Goal: Task Accomplishment & Management: Complete application form

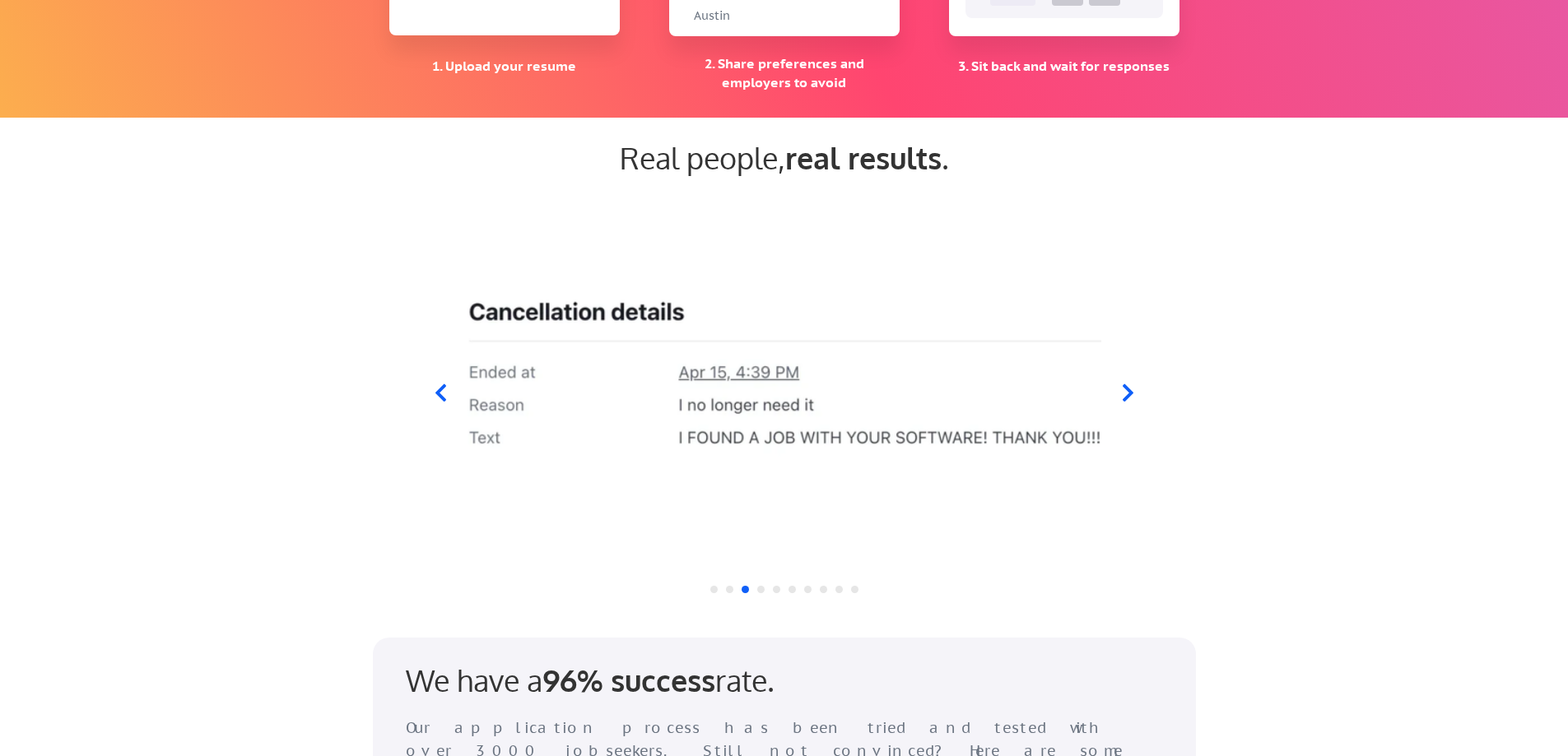
scroll to position [1481, 0]
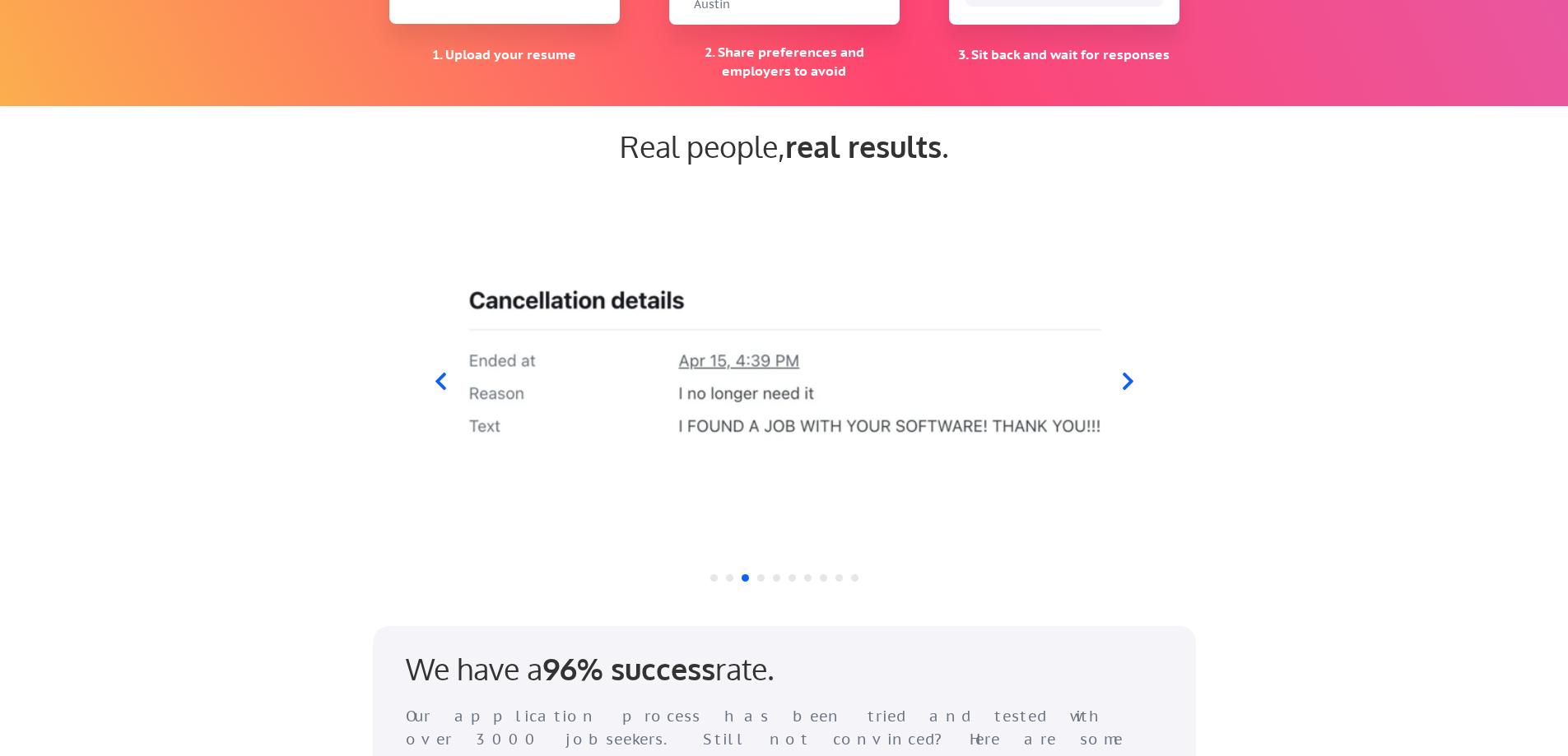
click at [1124, 369] on div at bounding box center [784, 371] width 810 height 387
click at [1124, 380] on icon at bounding box center [1127, 381] width 21 height 21
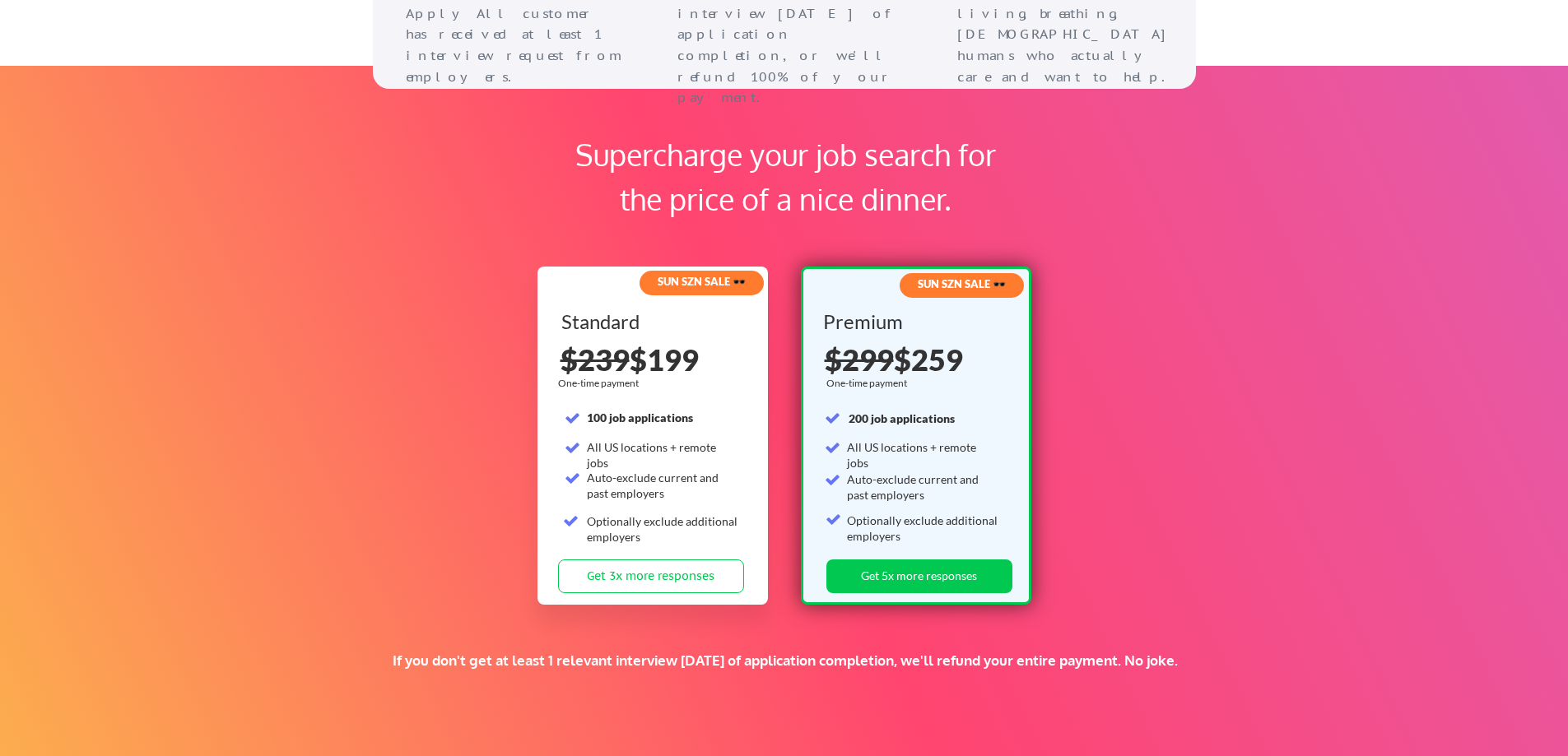
scroll to position [2386, 0]
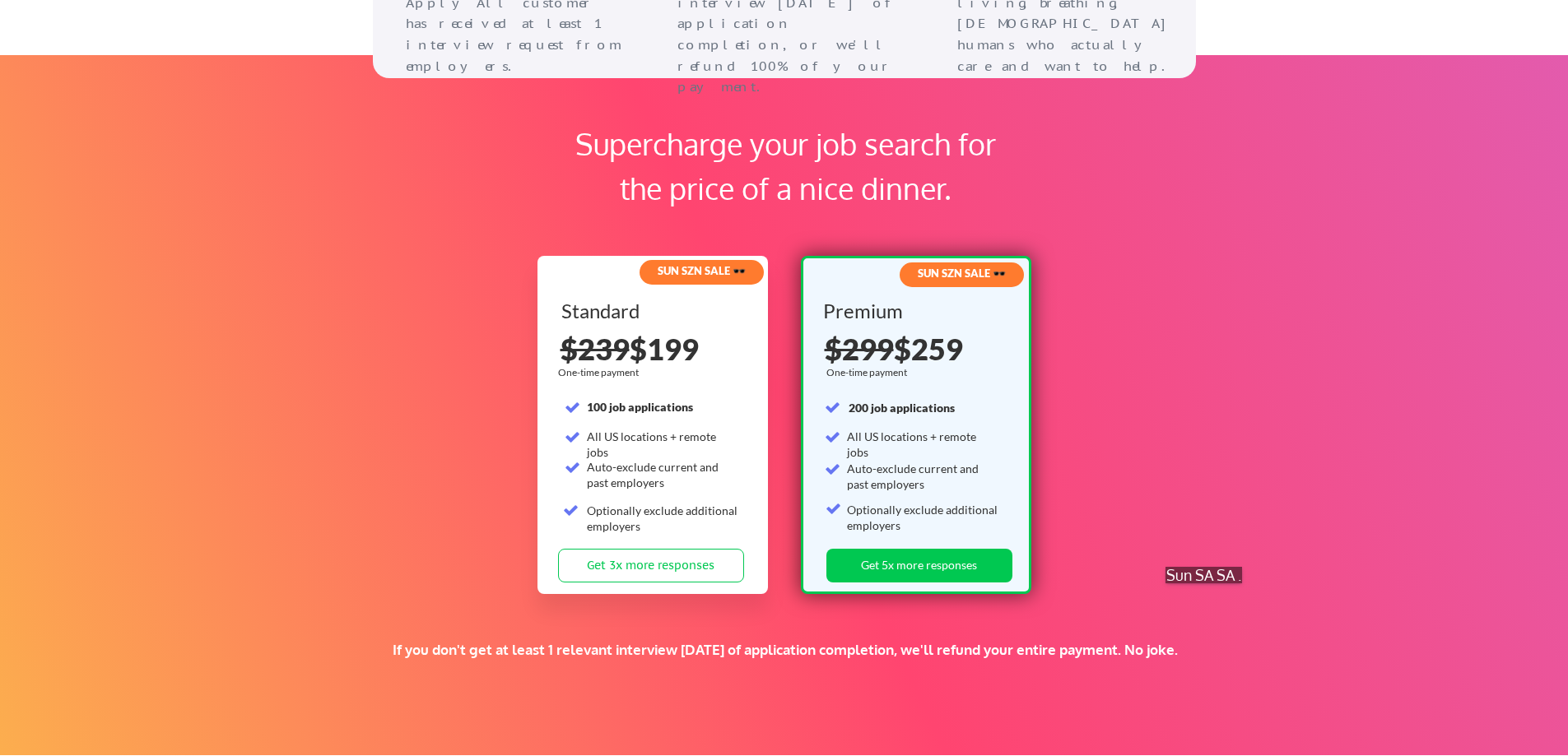
click at [1213, 600] on div "Supercharge your job search for the price of a nice dinner. SUN SZN SALE 🕶️ Sta…" at bounding box center [784, 405] width 1568 height 700
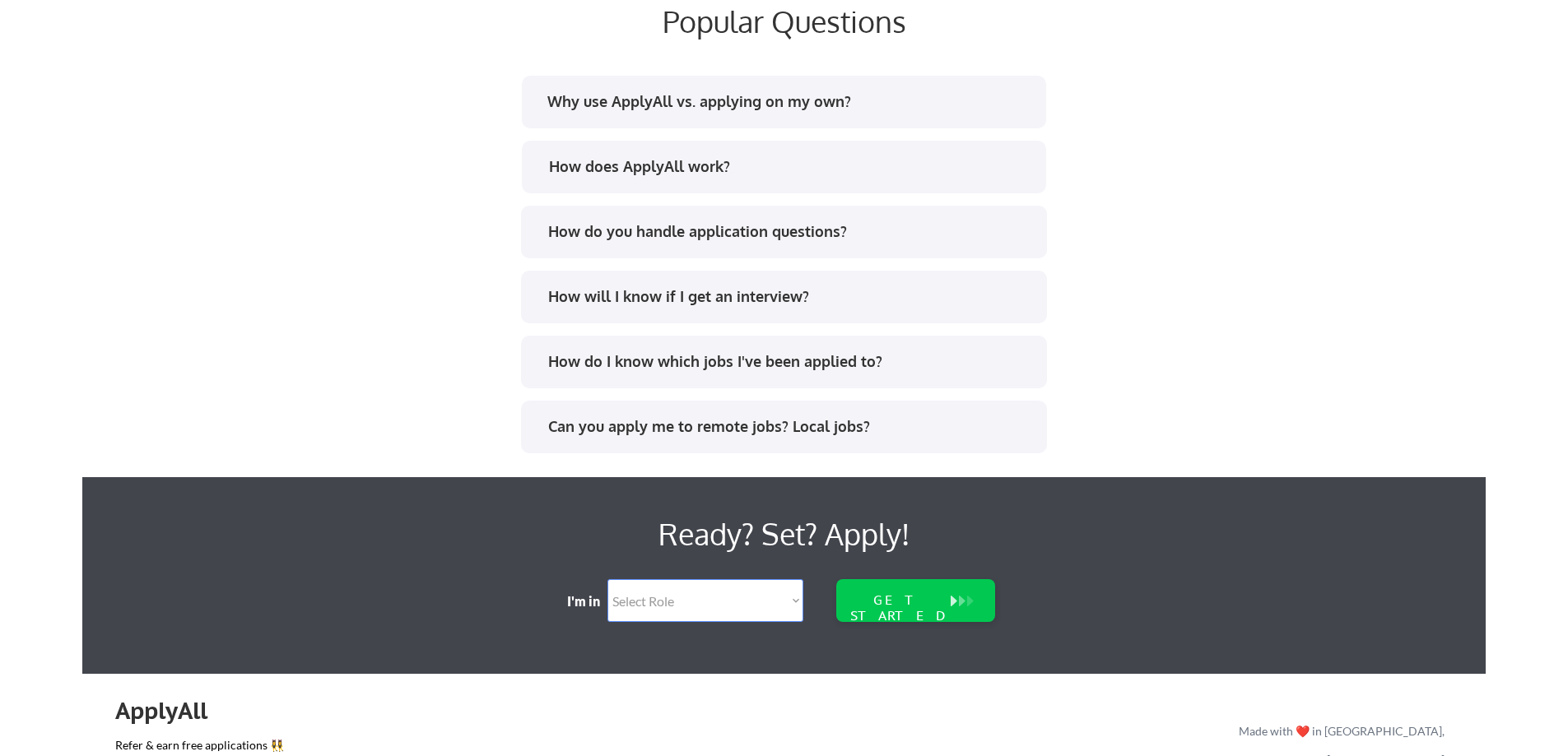
scroll to position [3358, 0]
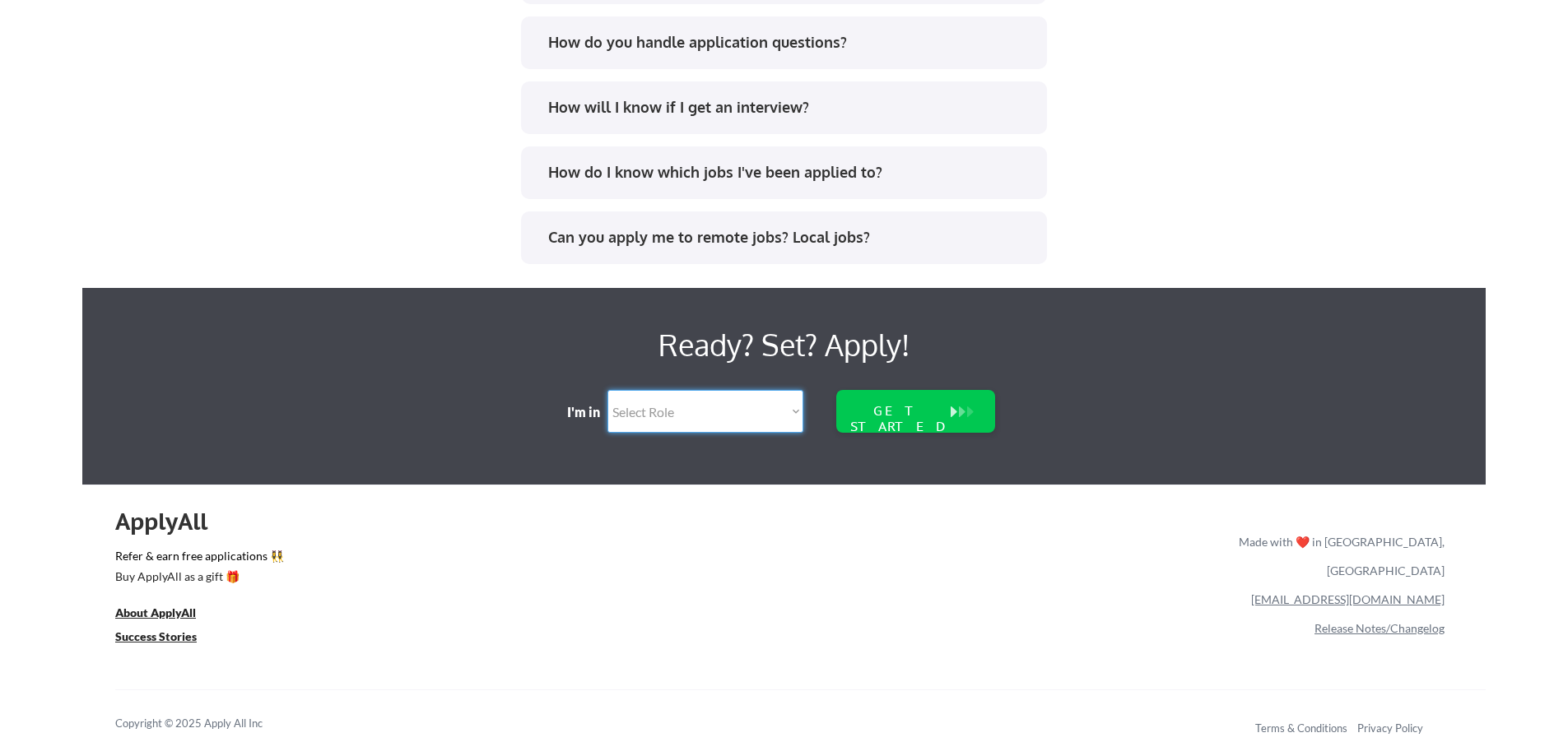
click at [701, 421] on select "Select Role Software Engineering Product Management Customer Success Sales UI/U…" at bounding box center [705, 411] width 196 height 43
select select ""engineering""
click at [607, 390] on select "Select Role Software Engineering Product Management Customer Success Sales UI/U…" at bounding box center [705, 411] width 196 height 43
select select ""engineering""
click at [910, 414] on div "GET STARTED" at bounding box center [900, 418] width 105 height 31
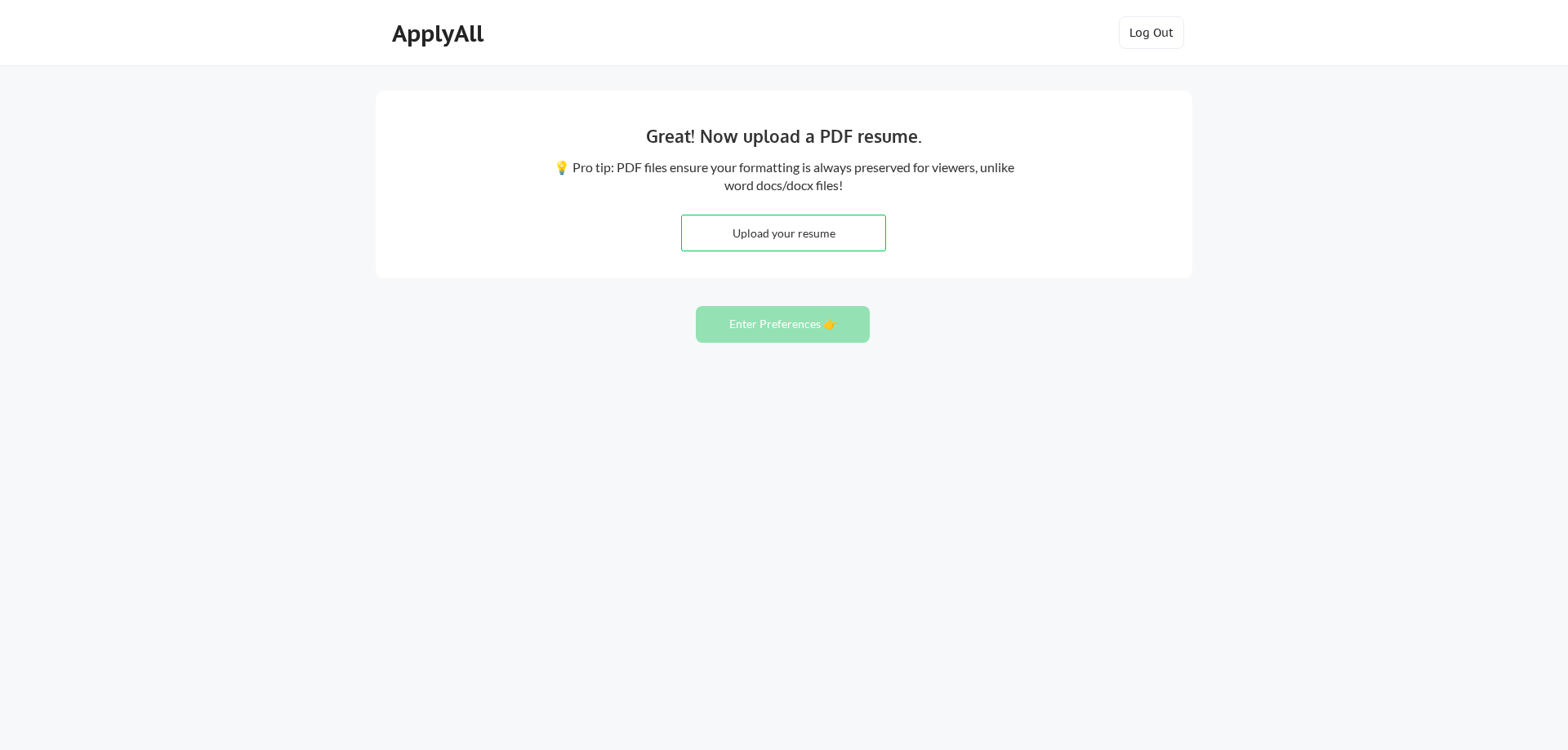
click at [1067, 221] on div "Great! Now upload a PDF resume. 💡 Pro tip: PDF files ensure your formatting is …" at bounding box center [784, 185] width 817 height 187
drag, startPoint x: 1053, startPoint y: 266, endPoint x: 919, endPoint y: 288, distance: 135.8
click at [965, 286] on div "Great! Now upload a PDF resume. 💡 Pro tip: PDF files ensure your formatting is …" at bounding box center [784, 375] width 1568 height 750
click at [777, 318] on button "Enter Preferences 👉" at bounding box center [782, 324] width 174 height 37
click at [804, 228] on input "file" at bounding box center [784, 232] width 204 height 35
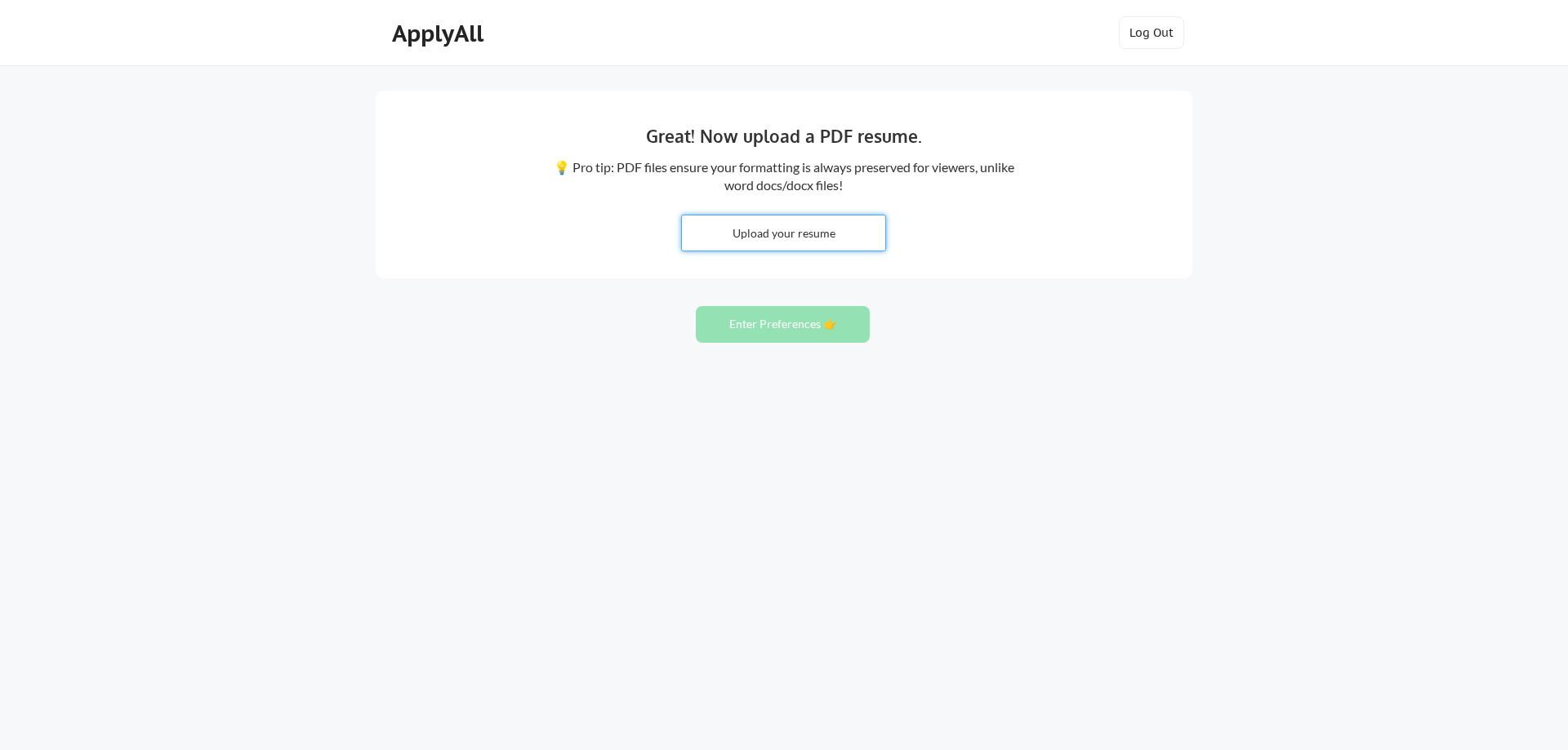
type input "C:\fakepath\CV_VD.pdf"
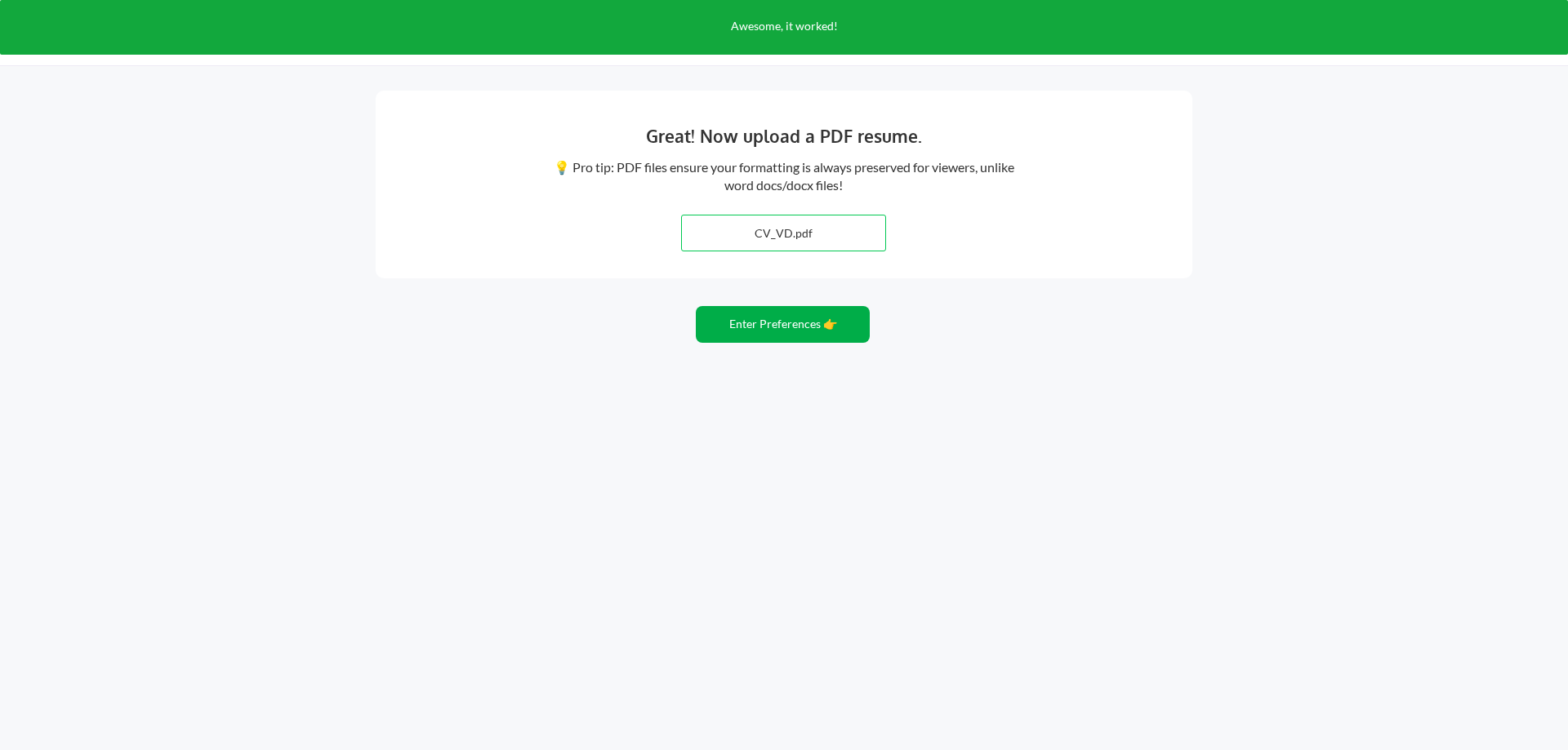
click at [803, 317] on button "Enter Preferences 👉" at bounding box center [782, 324] width 174 height 37
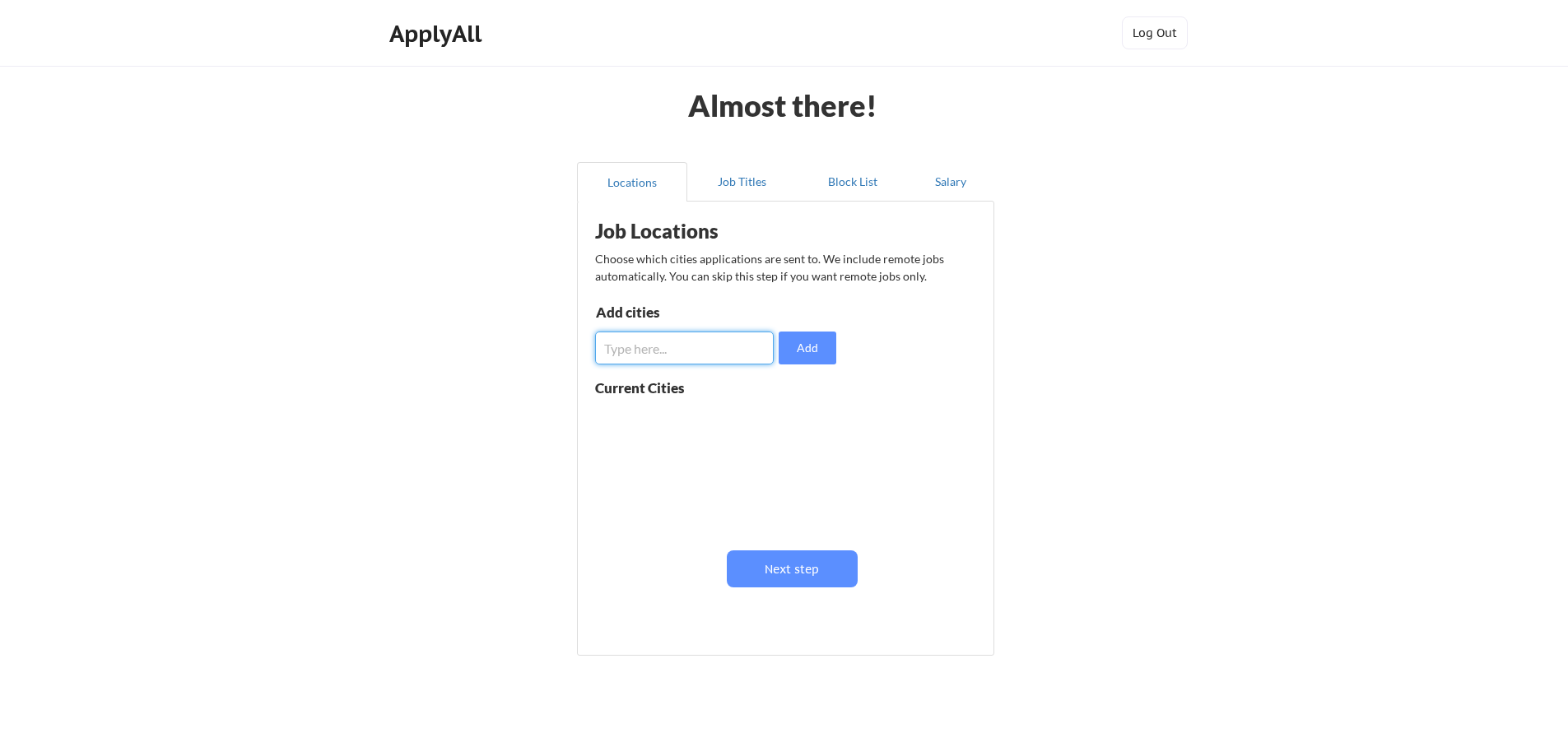
click at [695, 335] on input "input" at bounding box center [684, 348] width 179 height 33
type input "w"
type input "remote"
click at [962, 397] on div "Job Locations Choose which cities applications are sent to. We include remote j…" at bounding box center [788, 422] width 406 height 426
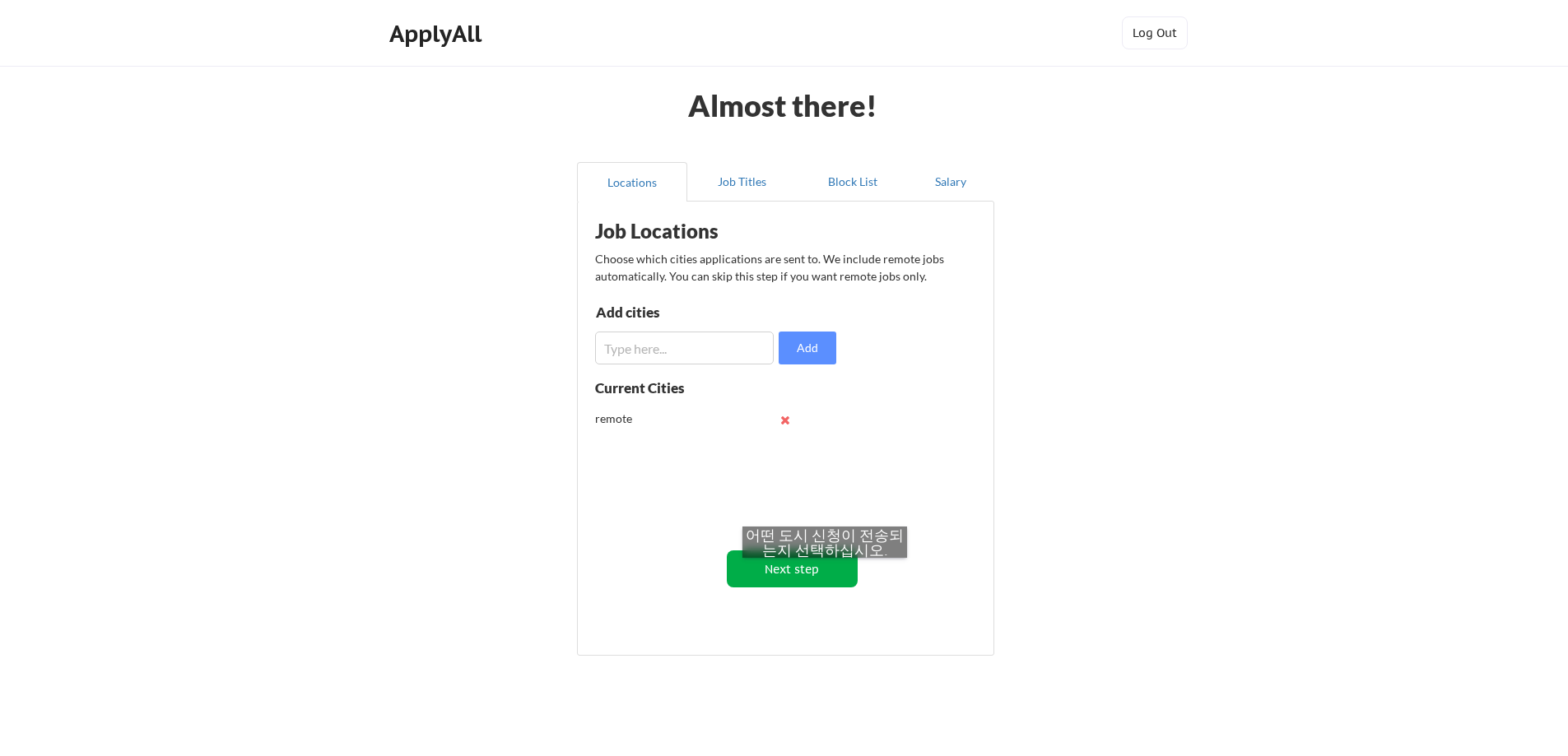
click at [827, 568] on button "Next step" at bounding box center [792, 568] width 131 height 37
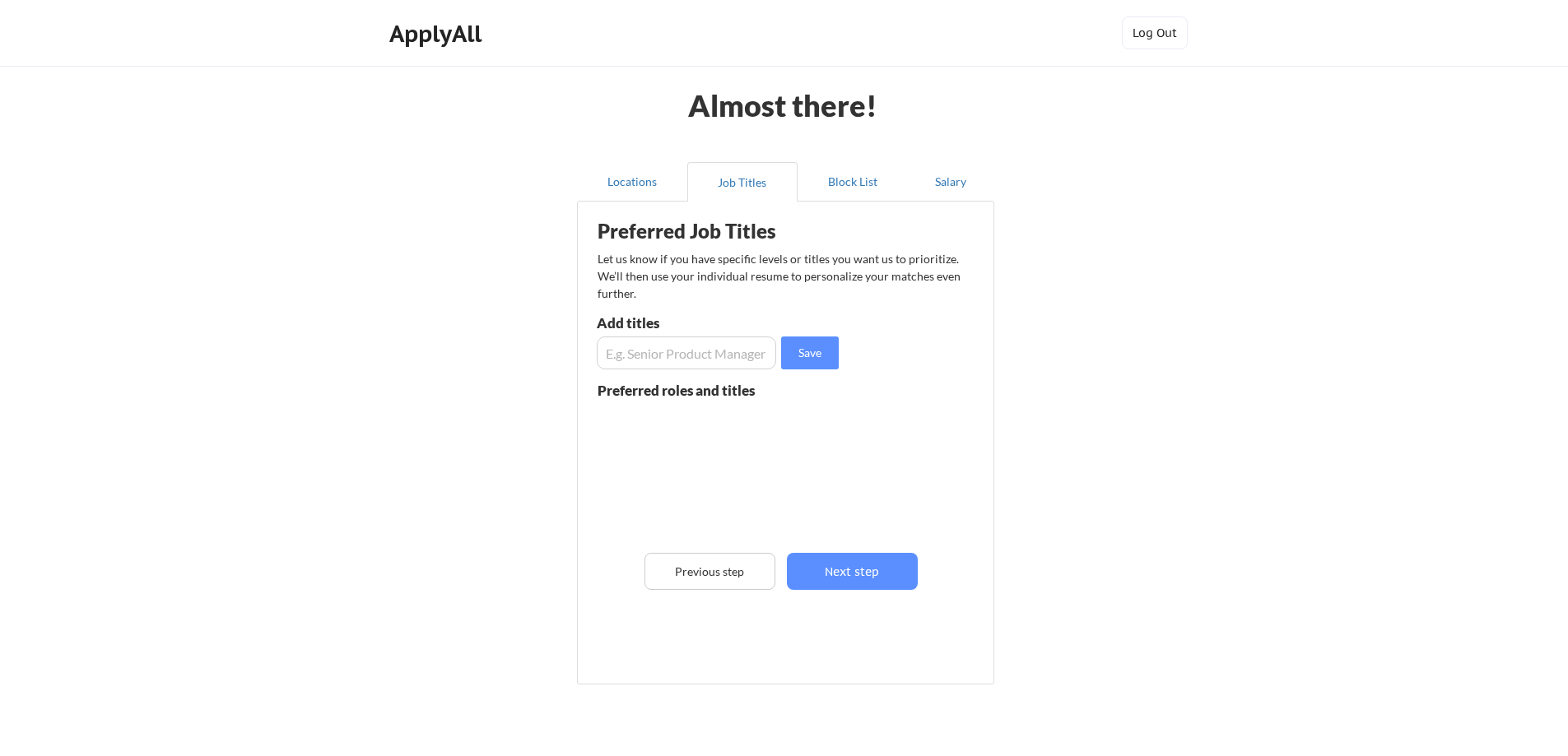
click at [737, 364] on input "input" at bounding box center [686, 353] width 180 height 33
type input "s"
type input "full stack developer"
click at [894, 581] on button "Next step" at bounding box center [853, 571] width 131 height 37
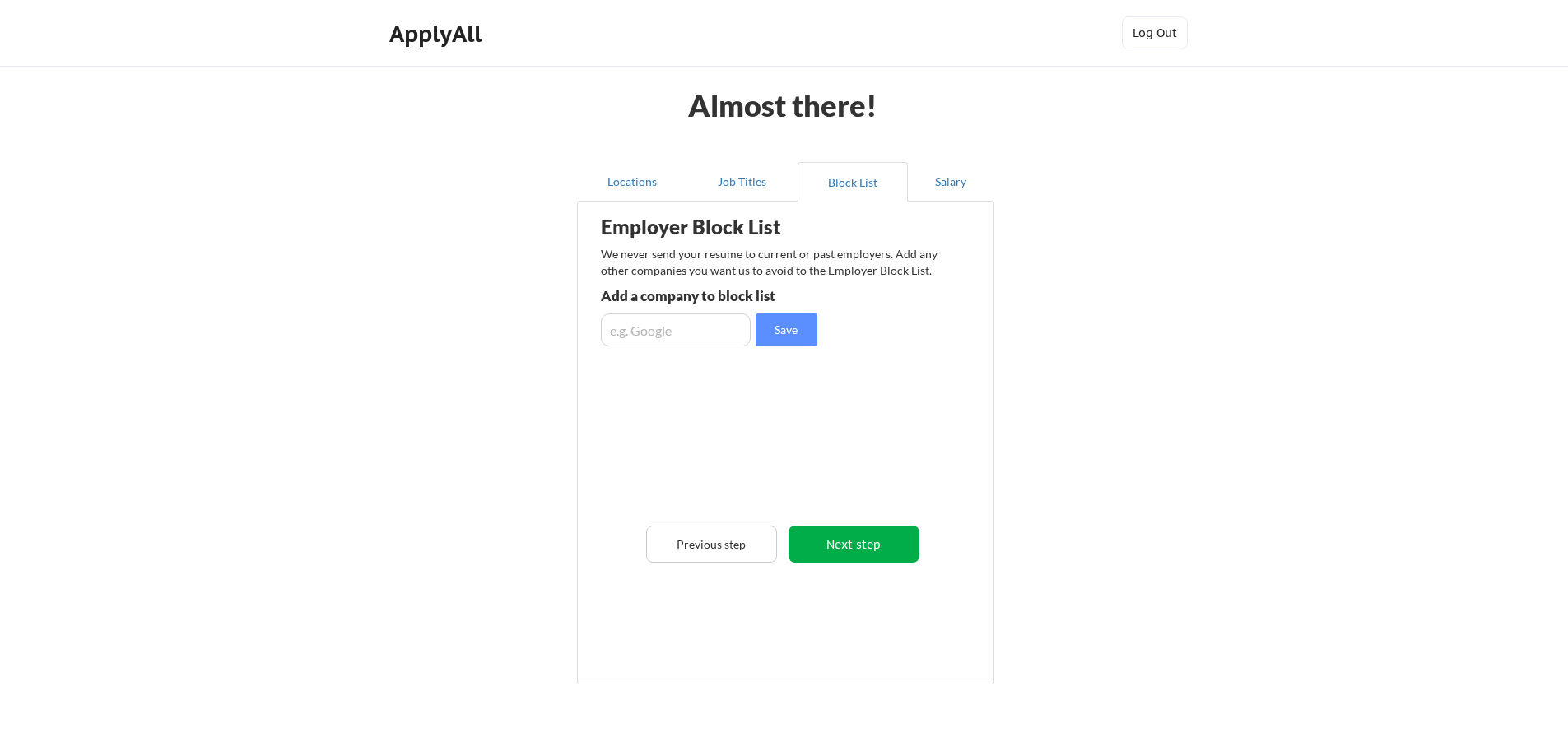
click at [863, 529] on button "Next step" at bounding box center [853, 544] width 131 height 37
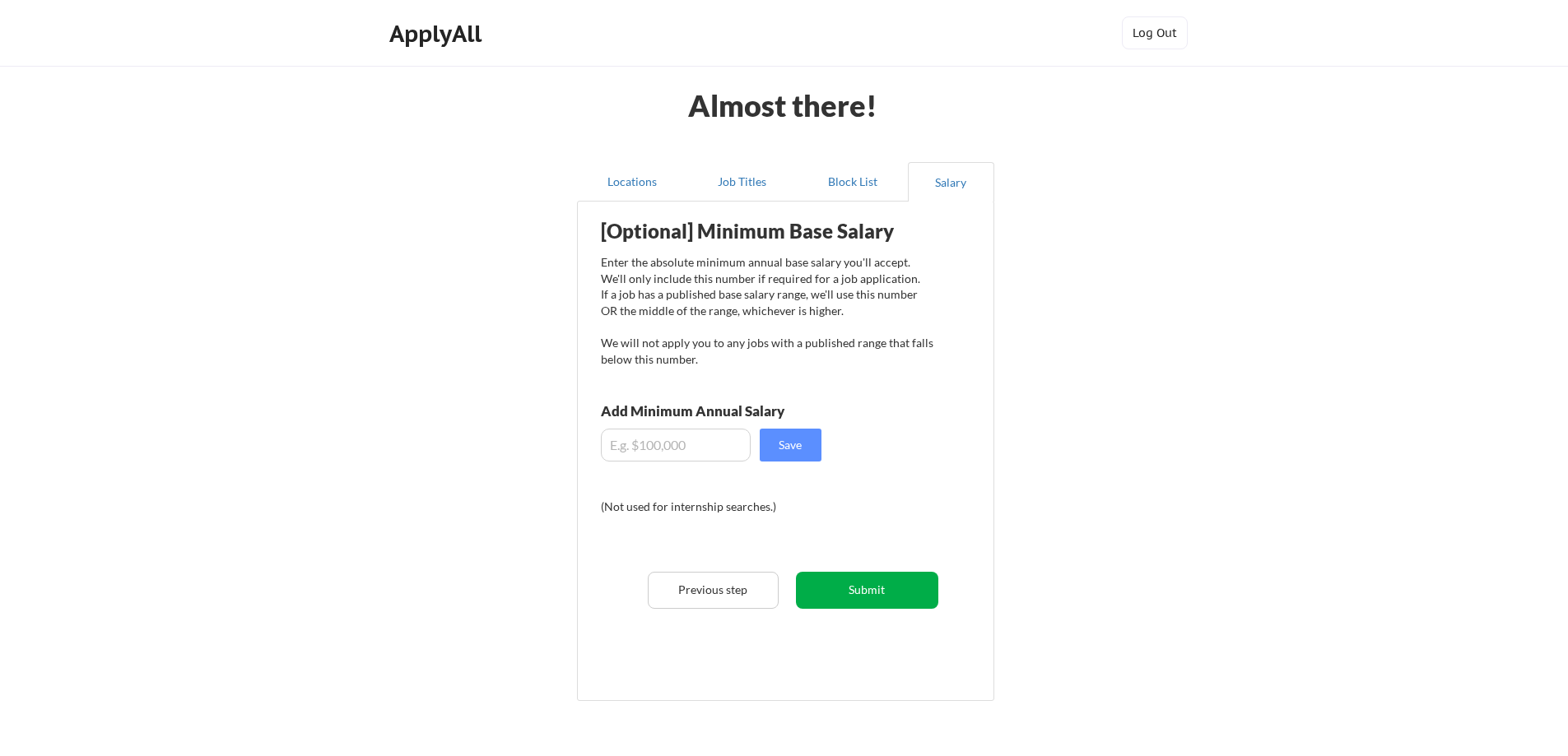
click at [883, 601] on button "Submit" at bounding box center [867, 590] width 143 height 37
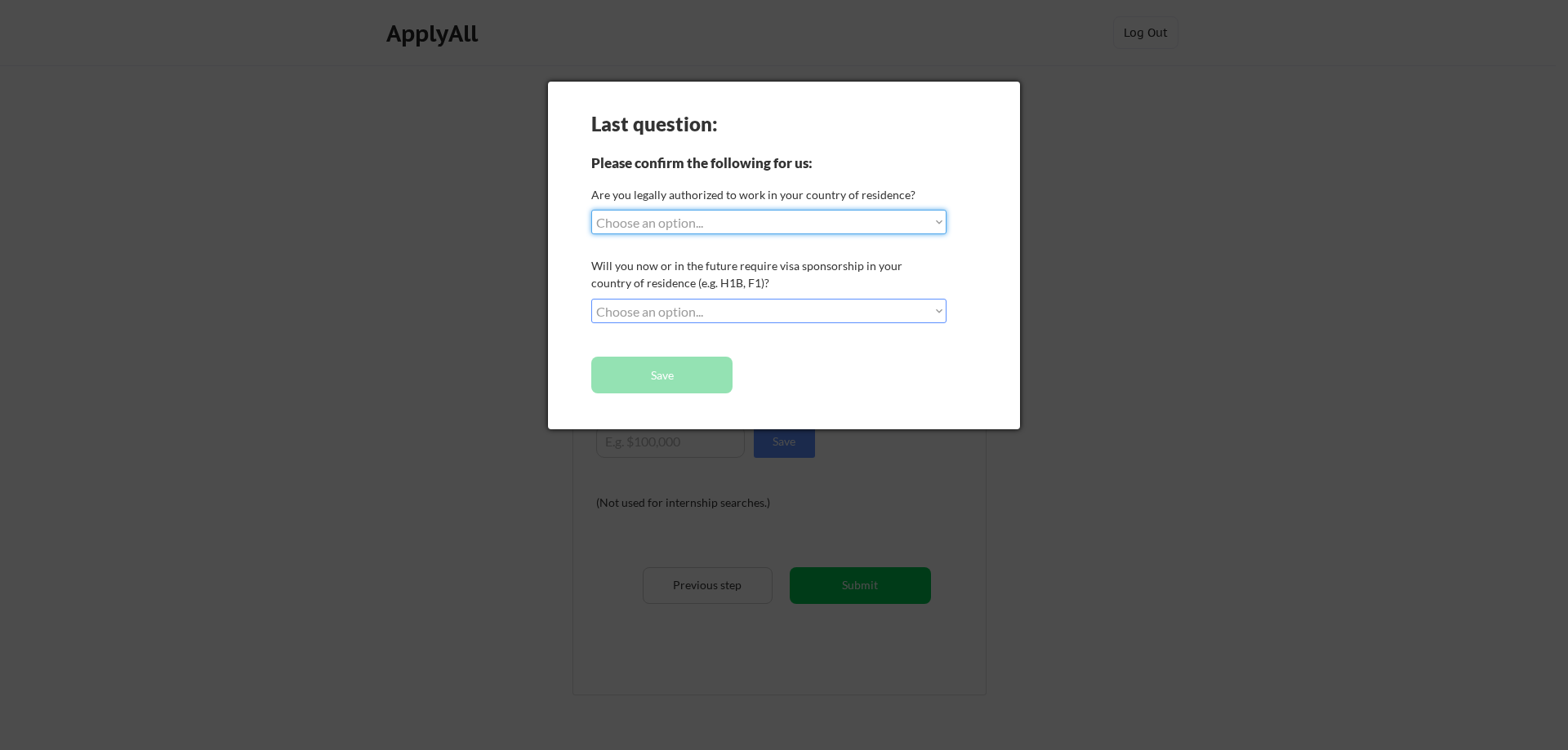
click at [748, 222] on select "Choose an option... Yes, I am a US Citizen Yes, I am a Canadian Citizen Yes, I …" at bounding box center [768, 221] width 355 height 24
select select ""yes__i_am_a_us_citizen""
click at [591, 210] on select "Choose an option... Yes, I am a US Citizen Yes, I am a Canadian Citizen Yes, I …" at bounding box center [768, 221] width 355 height 24
click at [730, 312] on select "Choose an option... No, I will not need sponsorship Yes, I will need sponsorship" at bounding box center [768, 311] width 355 height 24
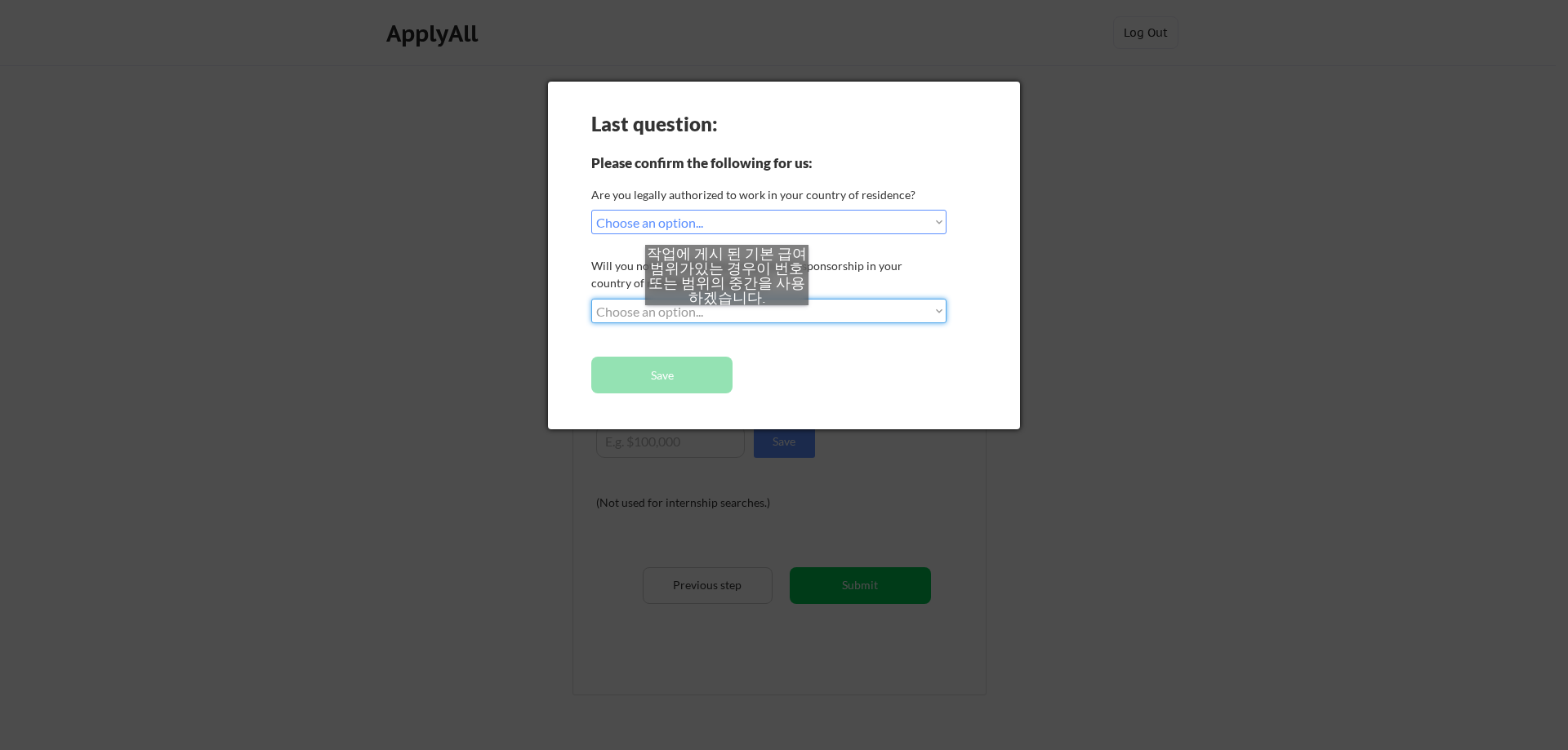
select select ""no__i_will_not_need_sponsorship""
click at [591, 299] on select "Choose an option... No, I will not need sponsorship Yes, I will need sponsorship" at bounding box center [768, 311] width 355 height 24
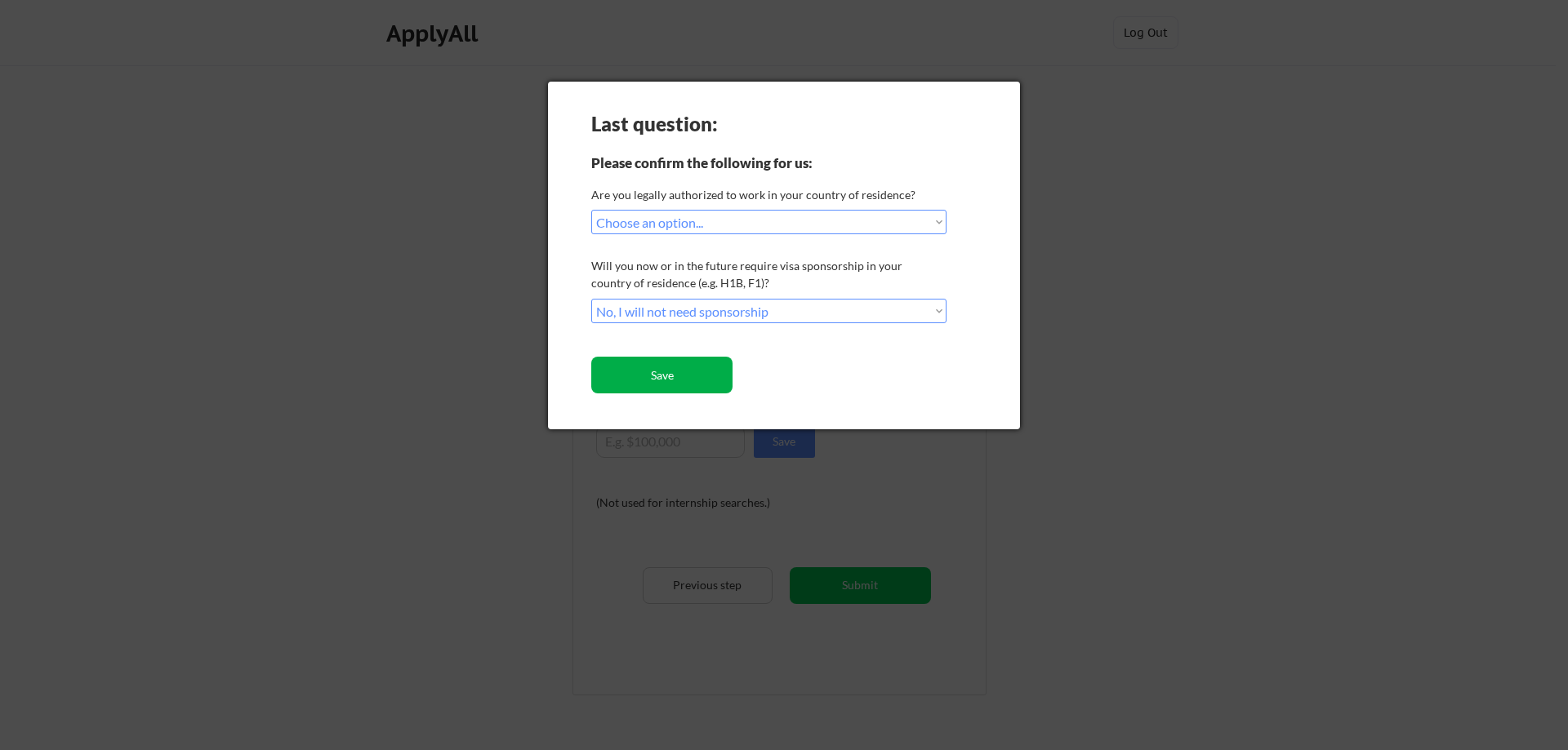
click at [662, 366] on button "Save" at bounding box center [661, 375] width 141 height 37
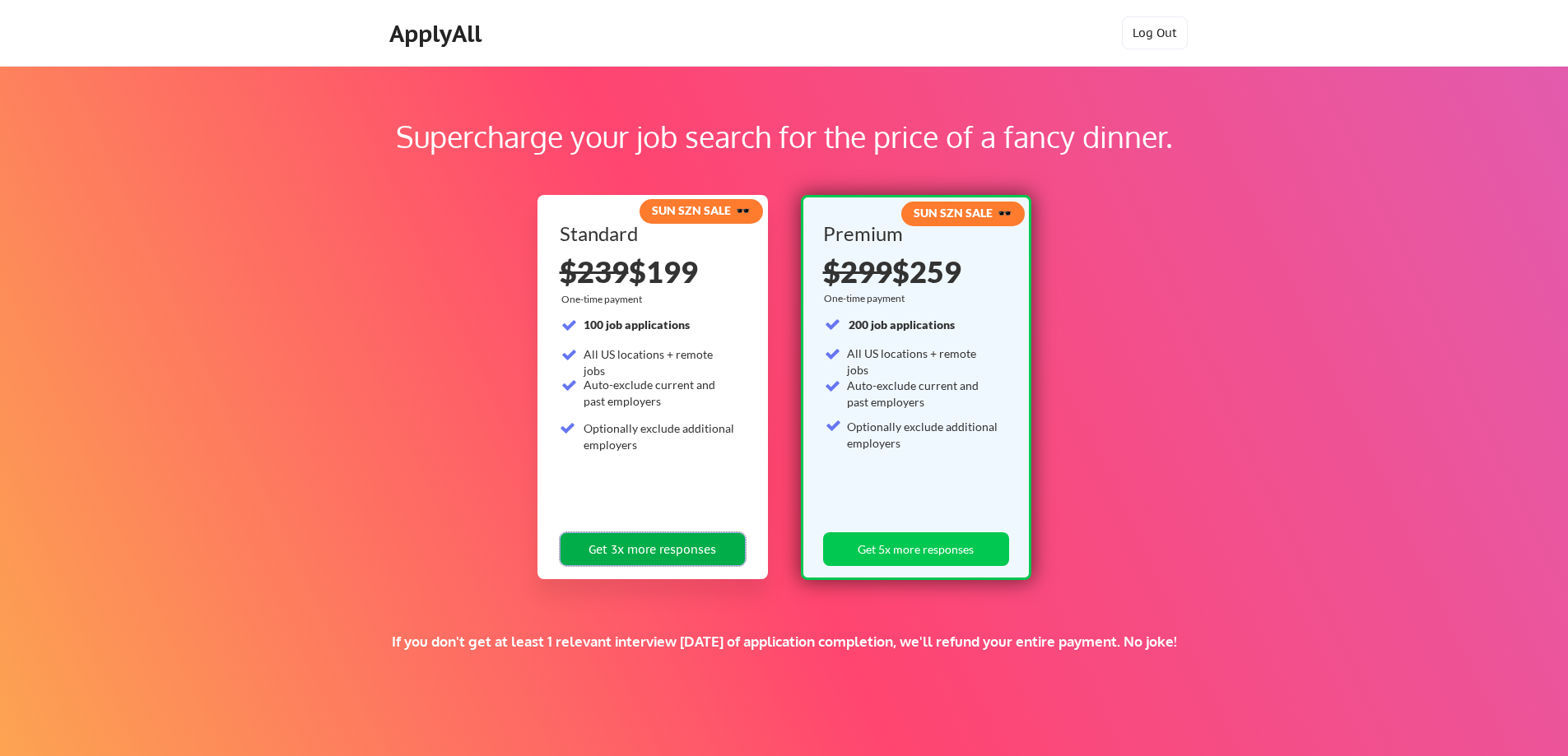
click at [636, 555] on button "Get 3x more responses" at bounding box center [652, 549] width 186 height 34
click at [1148, 44] on button "Log Out" at bounding box center [1155, 33] width 66 height 33
